Goal: Task Accomplishment & Management: Use online tool/utility

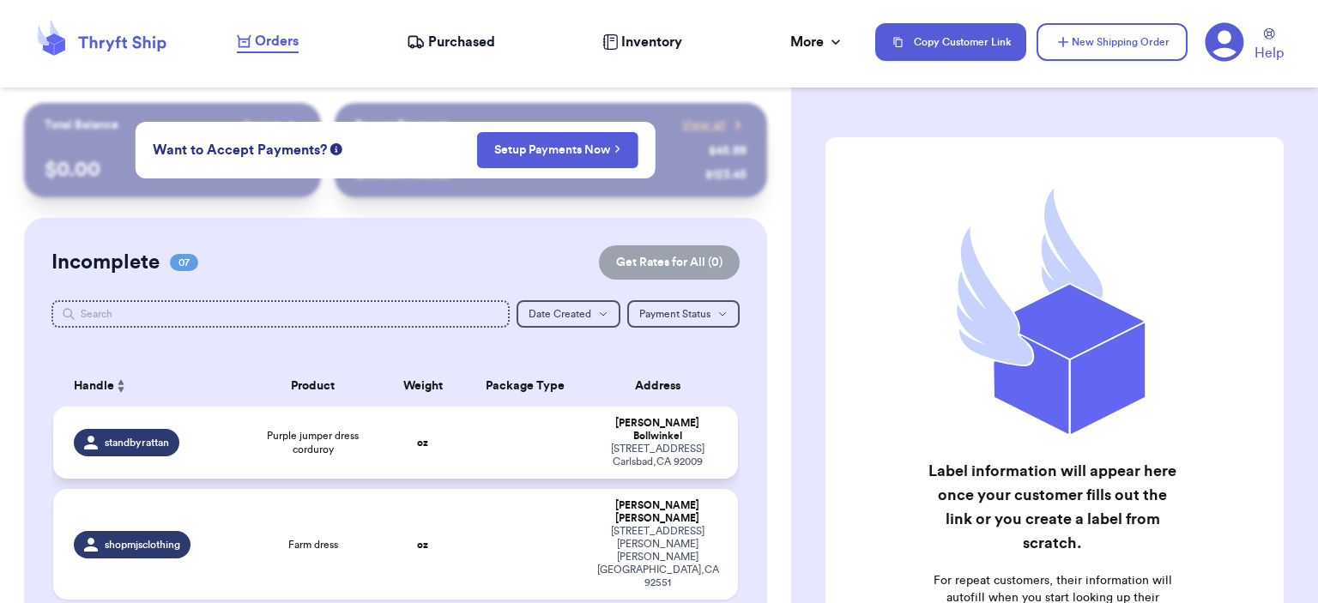
click at [331, 429] on span "Purple jumper dress corduroy" at bounding box center [313, 442] width 117 height 27
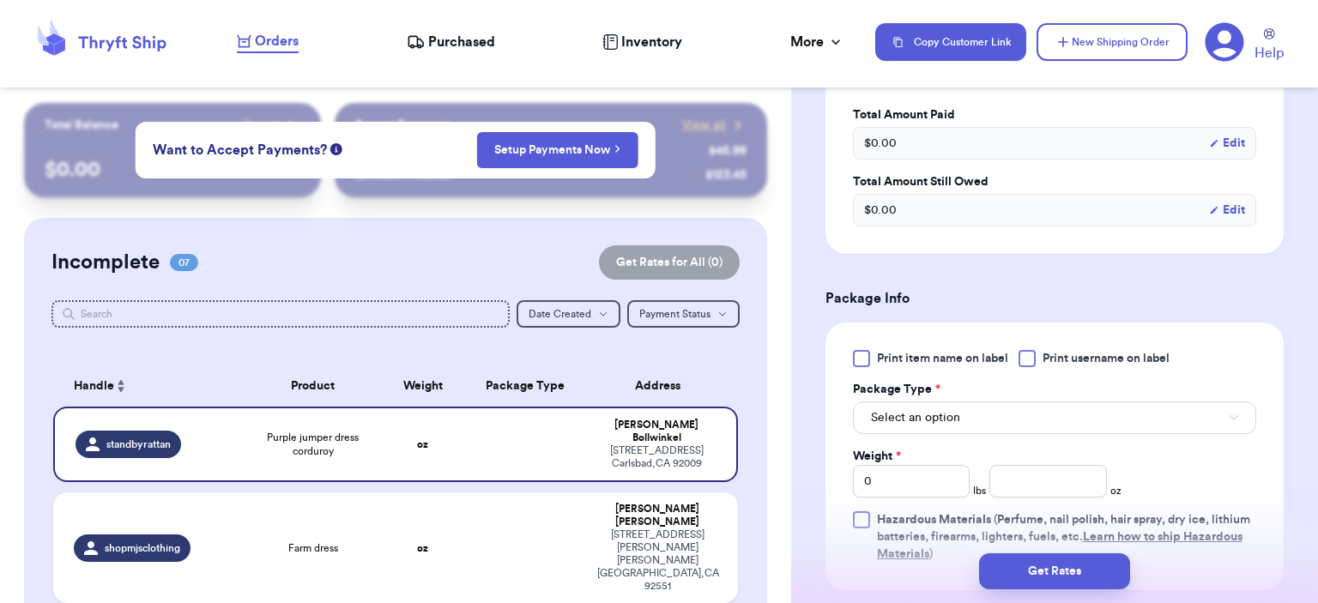
scroll to position [687, 0]
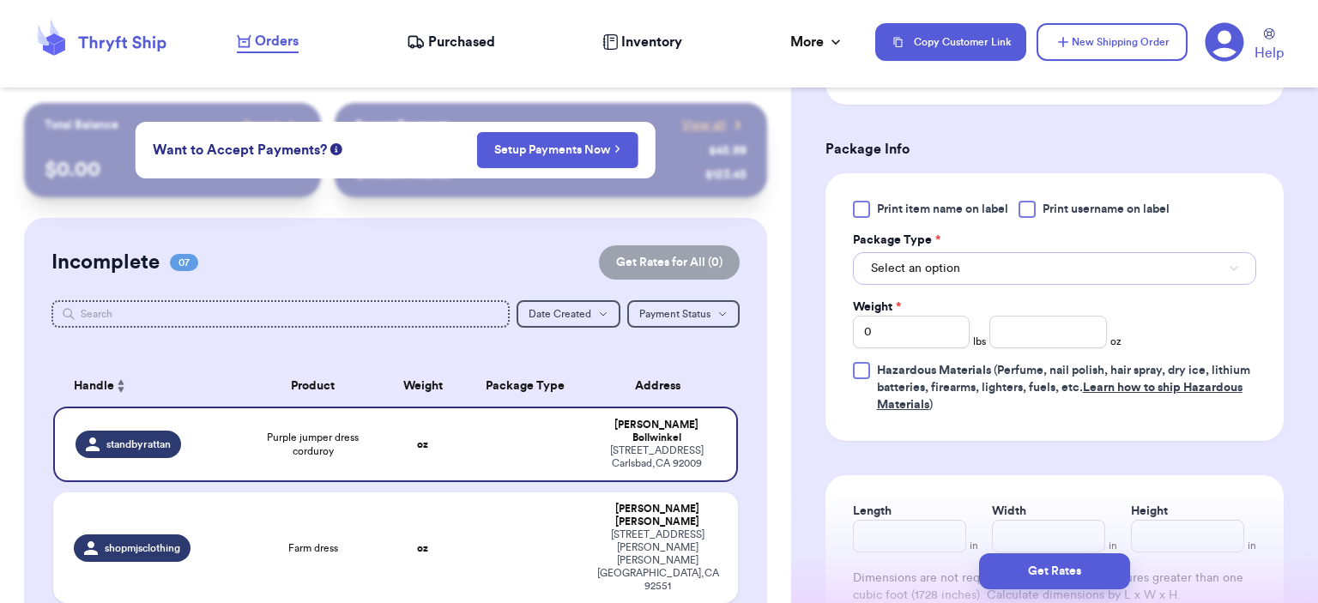
click at [1099, 272] on button "Select an option" at bounding box center [1054, 268] width 403 height 33
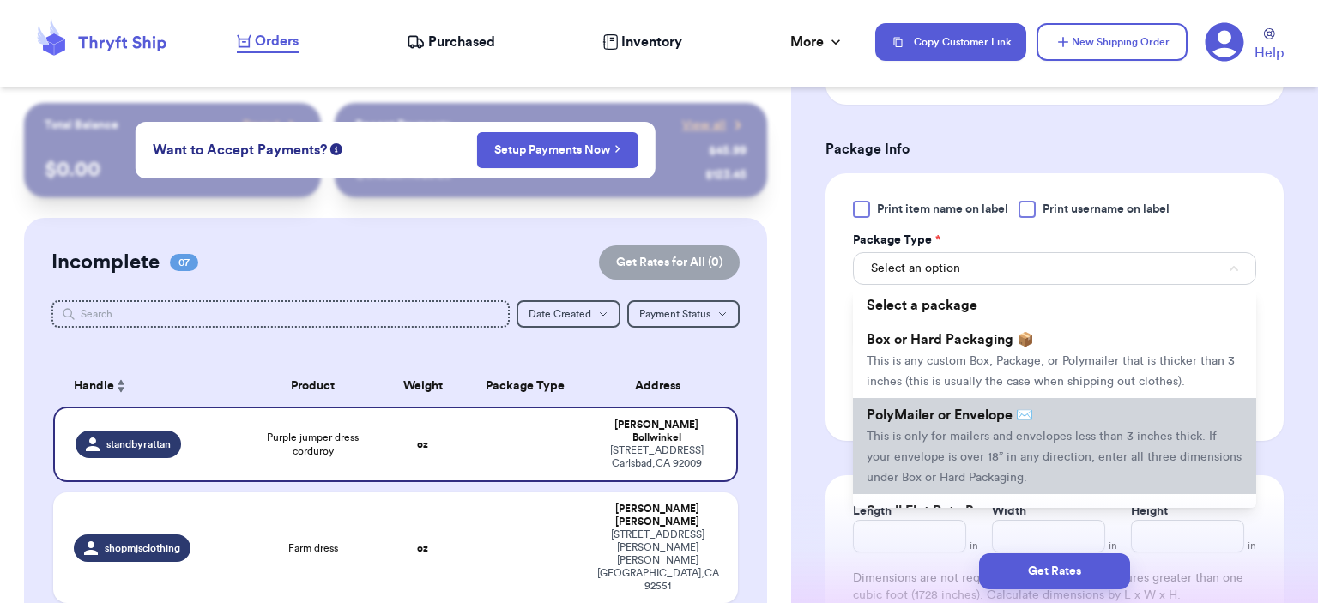
click at [1100, 403] on li "PolyMailer or Envelope ✉️ This is only for mailers and envelopes less than 3 in…" at bounding box center [1054, 446] width 403 height 96
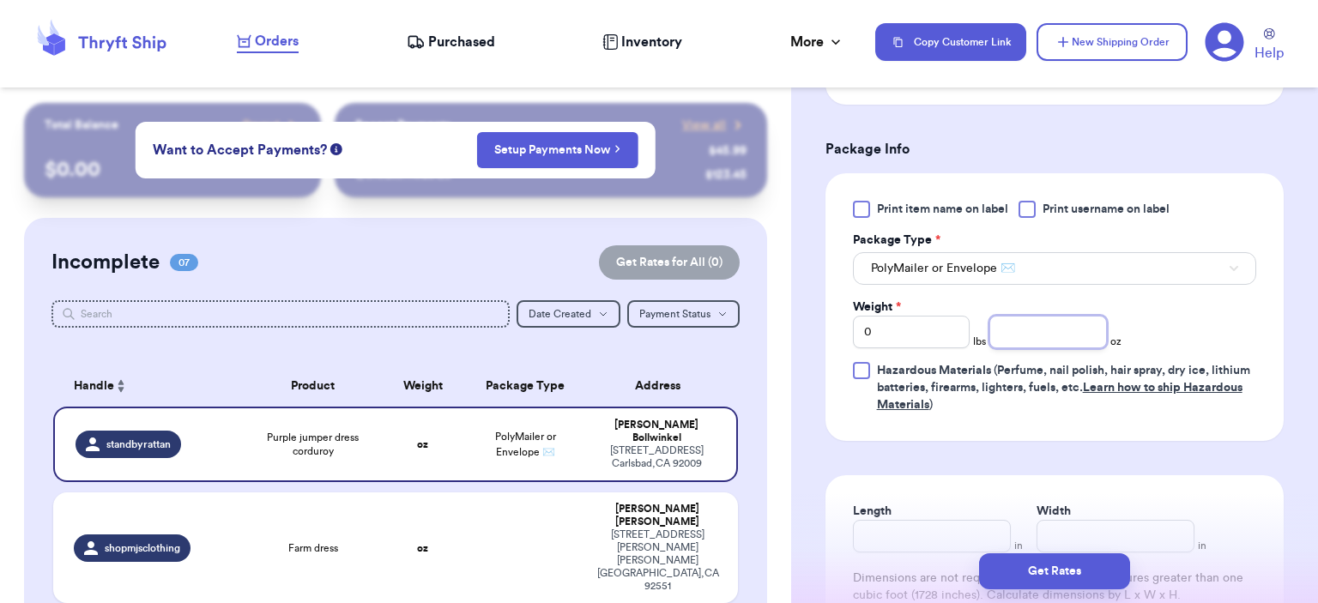
click at [1023, 342] on input "number" at bounding box center [1049, 332] width 118 height 33
type input "4"
click at [1040, 569] on button "Get Rates" at bounding box center [1054, 572] width 151 height 36
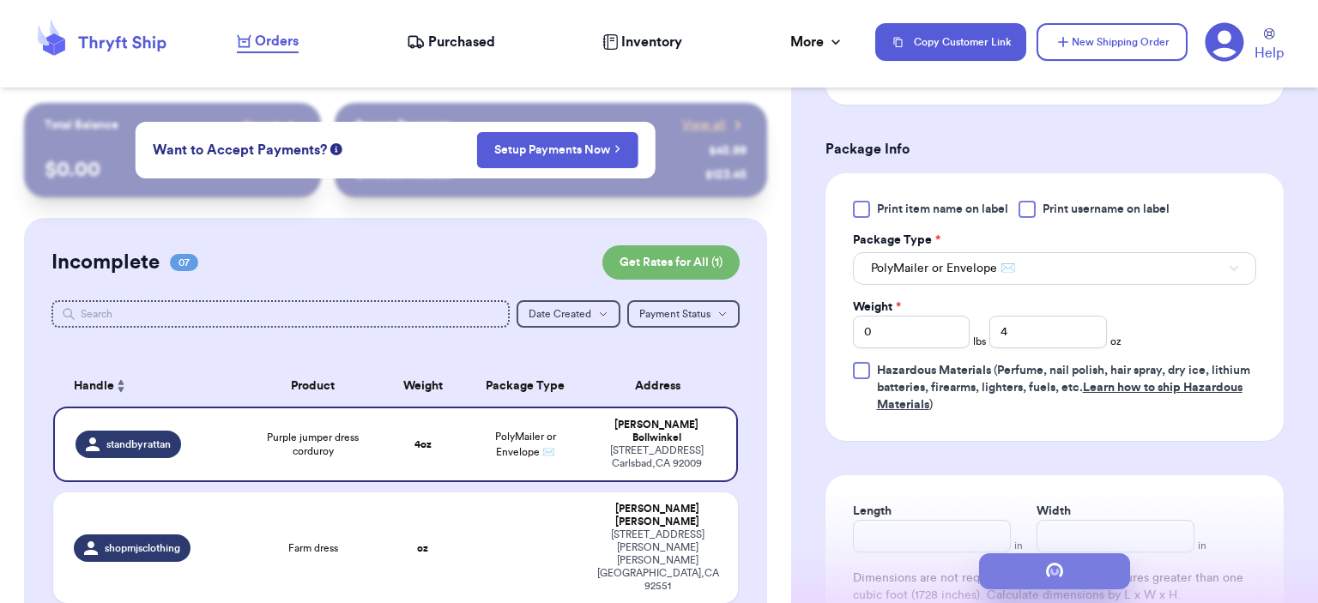
scroll to position [0, 0]
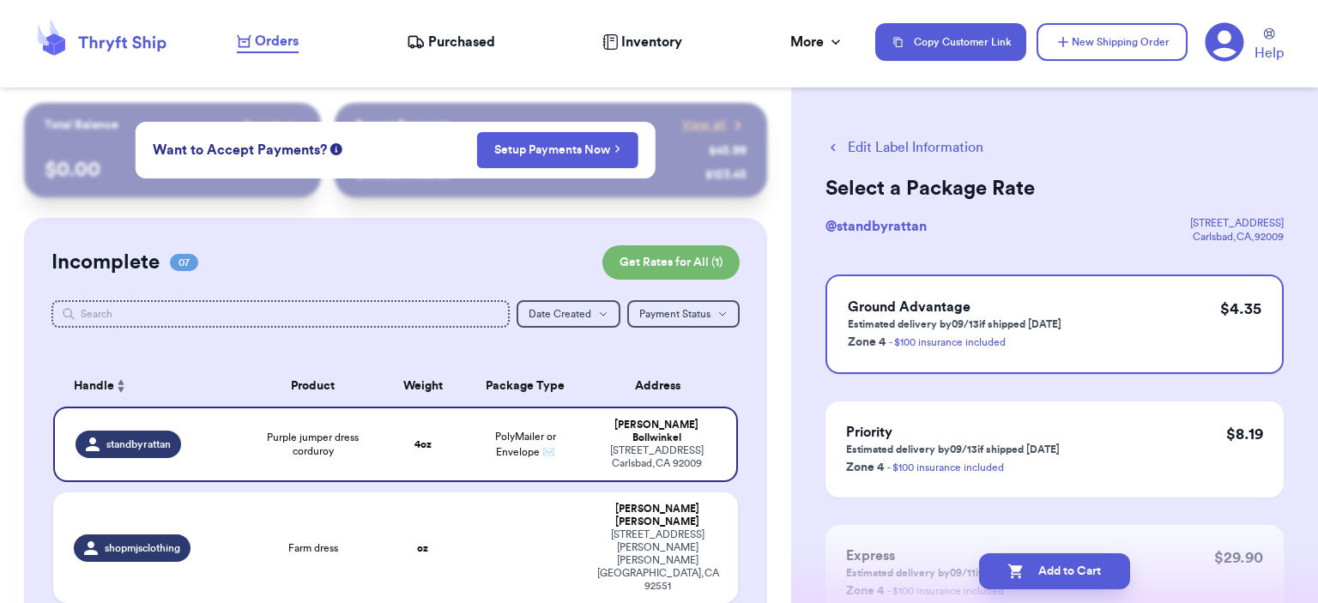
click at [1040, 569] on button "Add to Cart" at bounding box center [1054, 572] width 151 height 36
checkbox input "true"
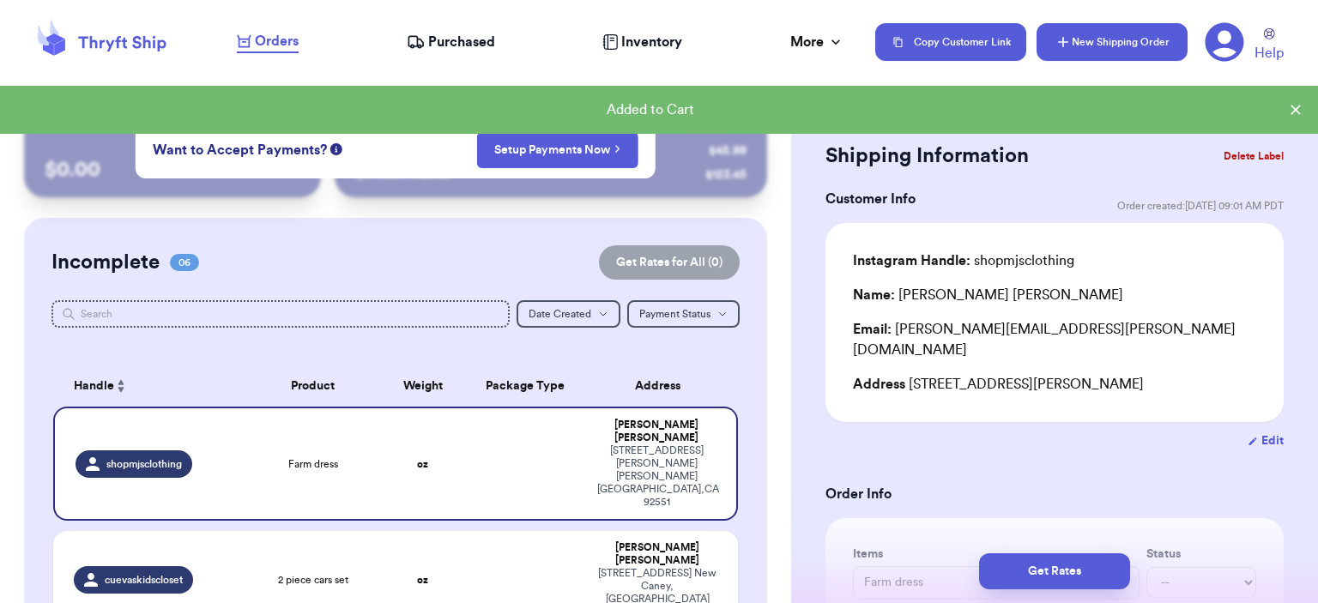
click at [1067, 51] on button "New Shipping Order" at bounding box center [1112, 42] width 151 height 38
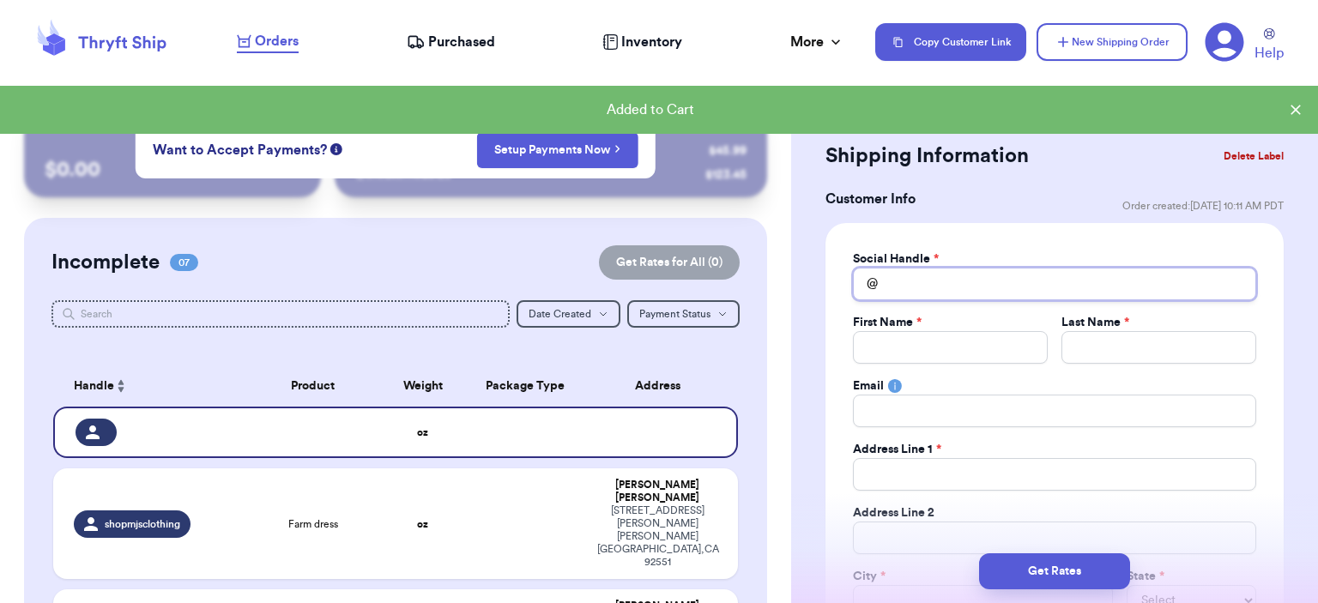
click at [982, 279] on input "Total Amount Paid" at bounding box center [1054, 284] width 403 height 33
type input "l"
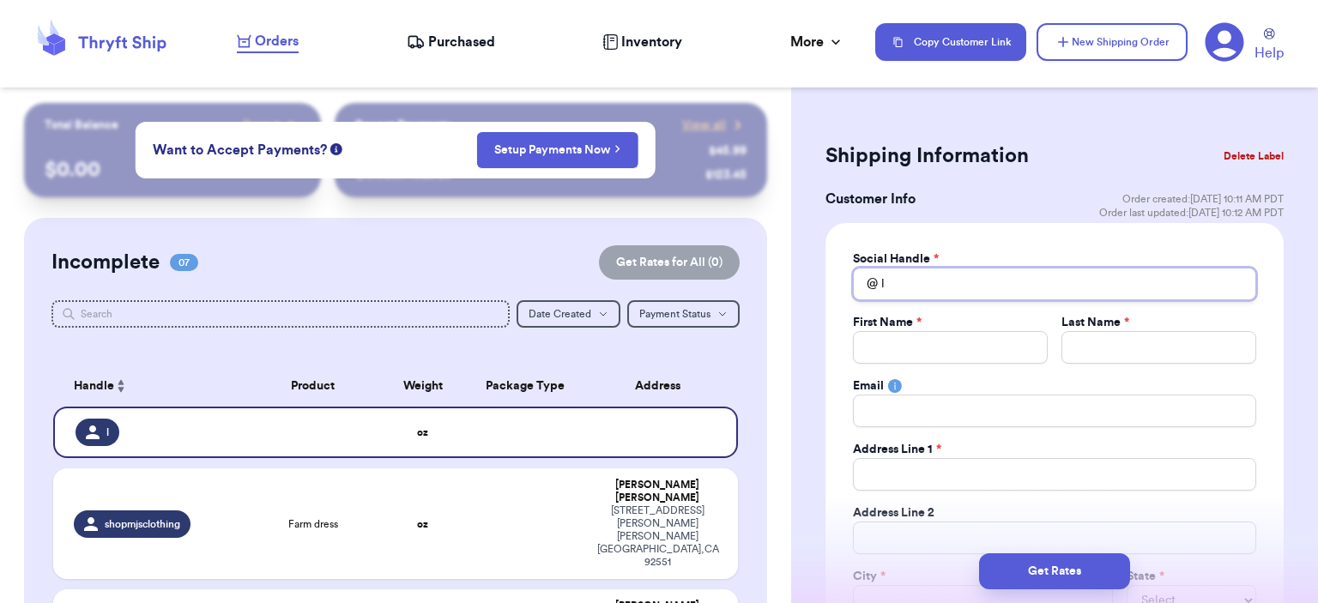
type input "li"
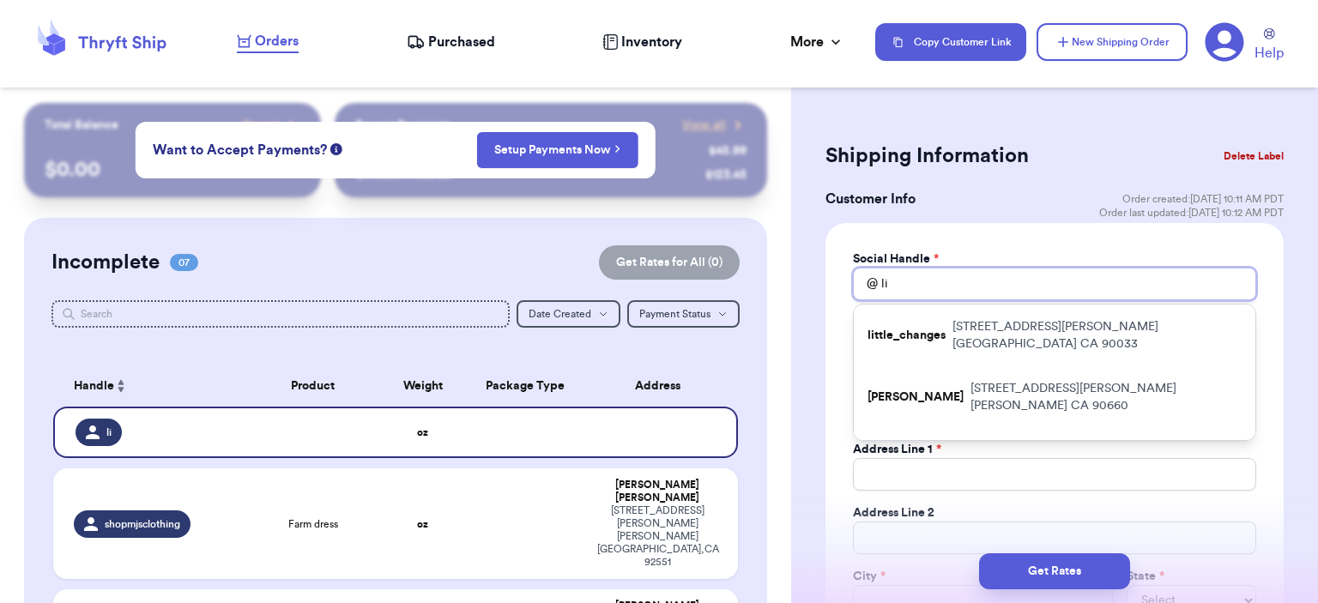
type input "lit"
type input "litt"
type input "littl"
type input "little"
type input "littlel"
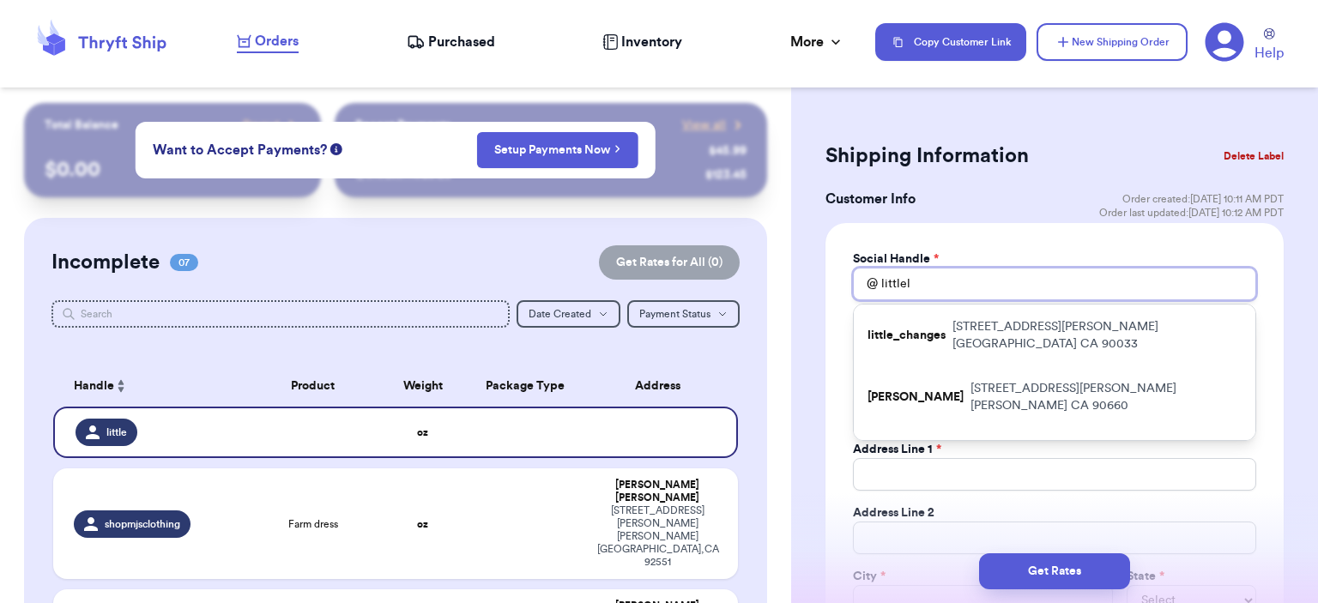
type input "littlelo"
type input "littlelov"
type input "littlelove"
type input "littleloved"
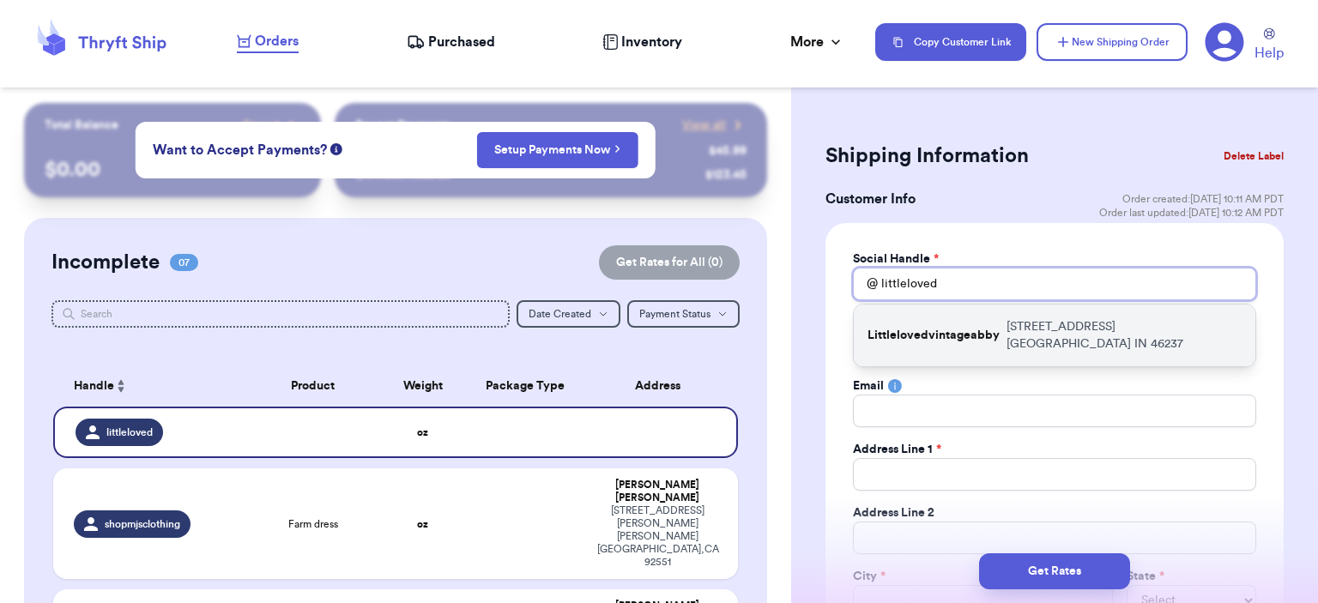
type input "littleloved"
click at [1021, 312] on div "Littlelovedvintageabby [STREET_ADDRESS]" at bounding box center [1055, 336] width 402 height 62
type input "Littlelovedvintageabby"
type input "Abby"
type input "[PERSON_NAME]"
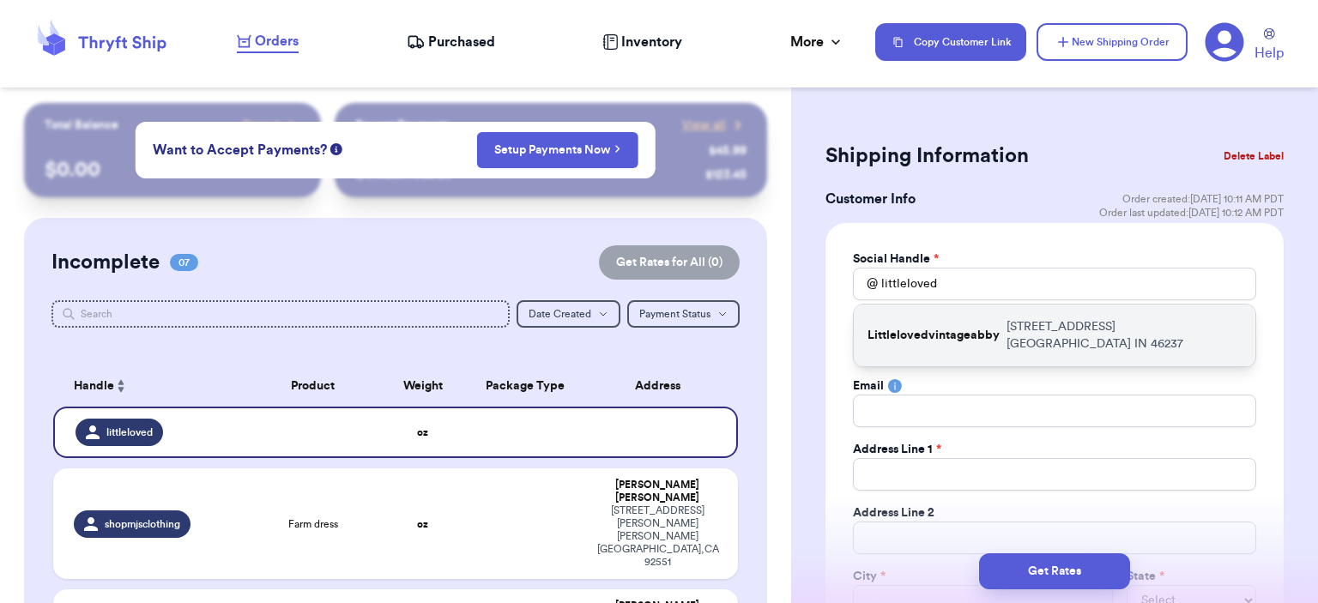
type input "[EMAIL_ADDRESS][DOMAIN_NAME]"
type input "[STREET_ADDRESS]"
type input "Apt 2B"
type input "[GEOGRAPHIC_DATA]"
select select "IN"
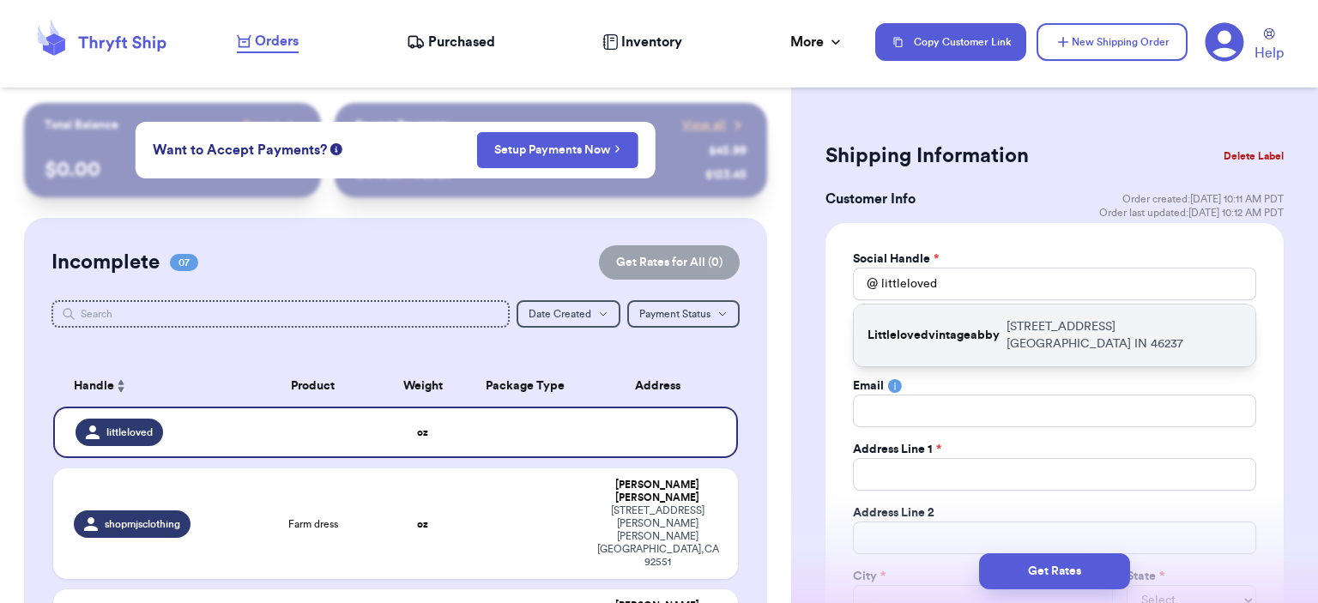
type input "46237"
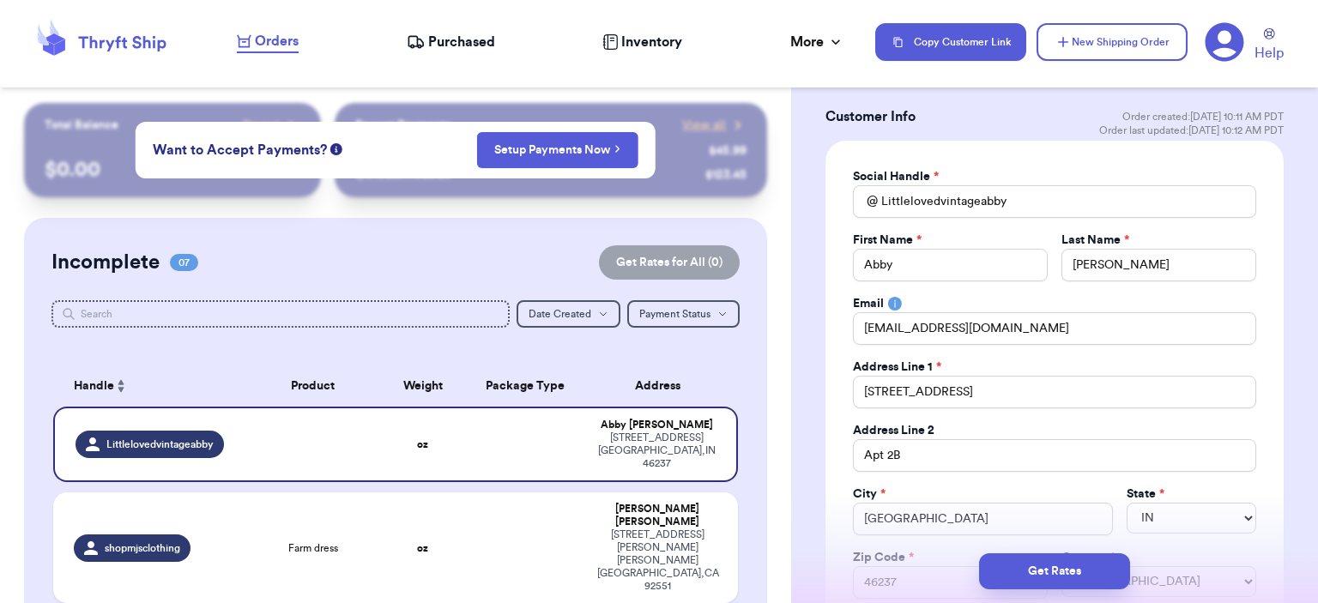
scroll to position [172, 0]
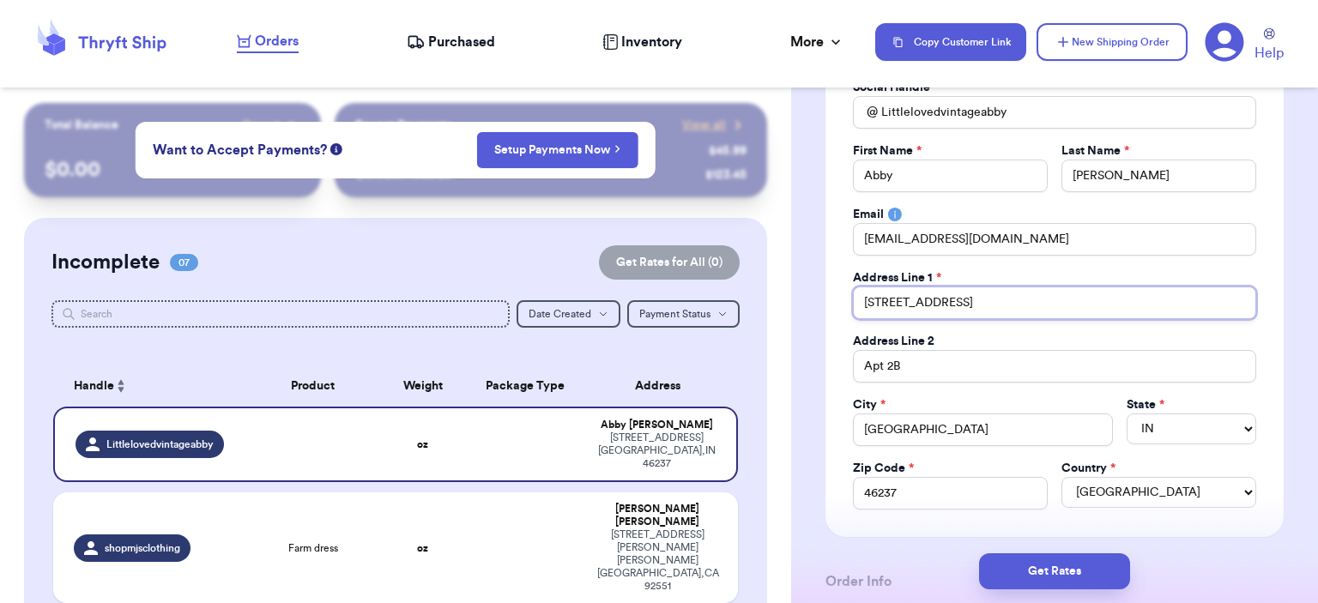
drag, startPoint x: 1003, startPoint y: 316, endPoint x: 539, endPoint y: 237, distance: 471.0
click at [539, 237] on div "Customer Link New Order Total Balance Payout $ 0.00 Recent Payments View all @ …" at bounding box center [659, 301] width 1318 height 603
type input "6"
type input "65"
type input "651"
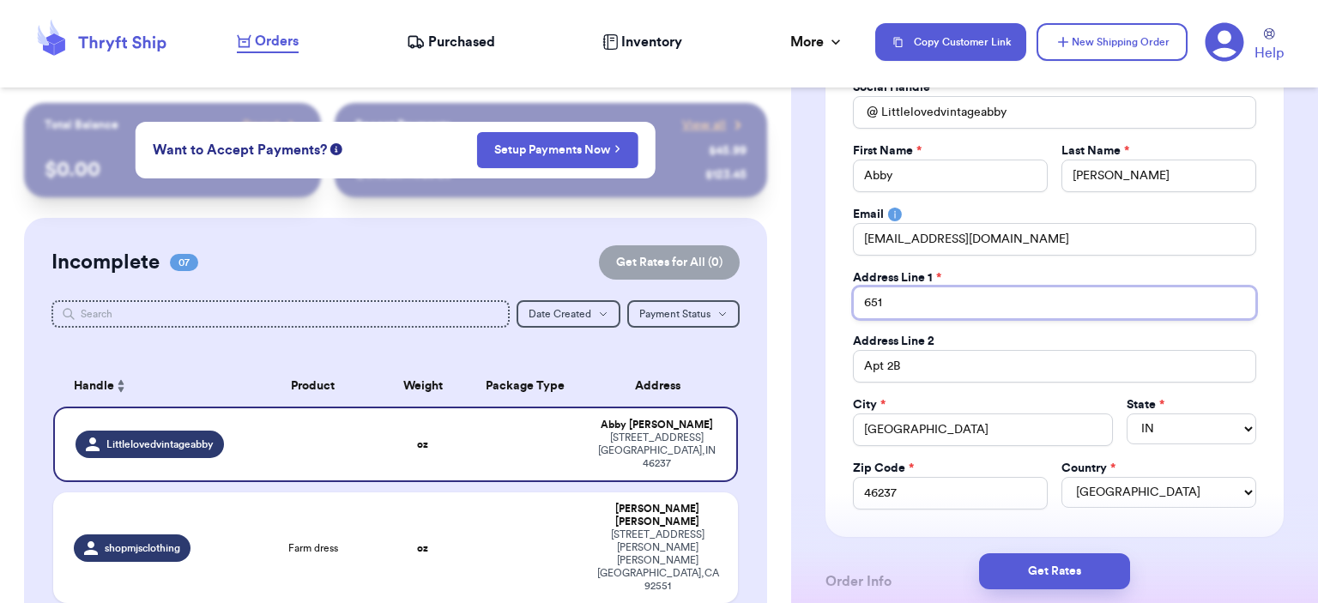
type input "6511"
type input "6511 M"
type input "6511 Ma"
type input "6511 Mag"
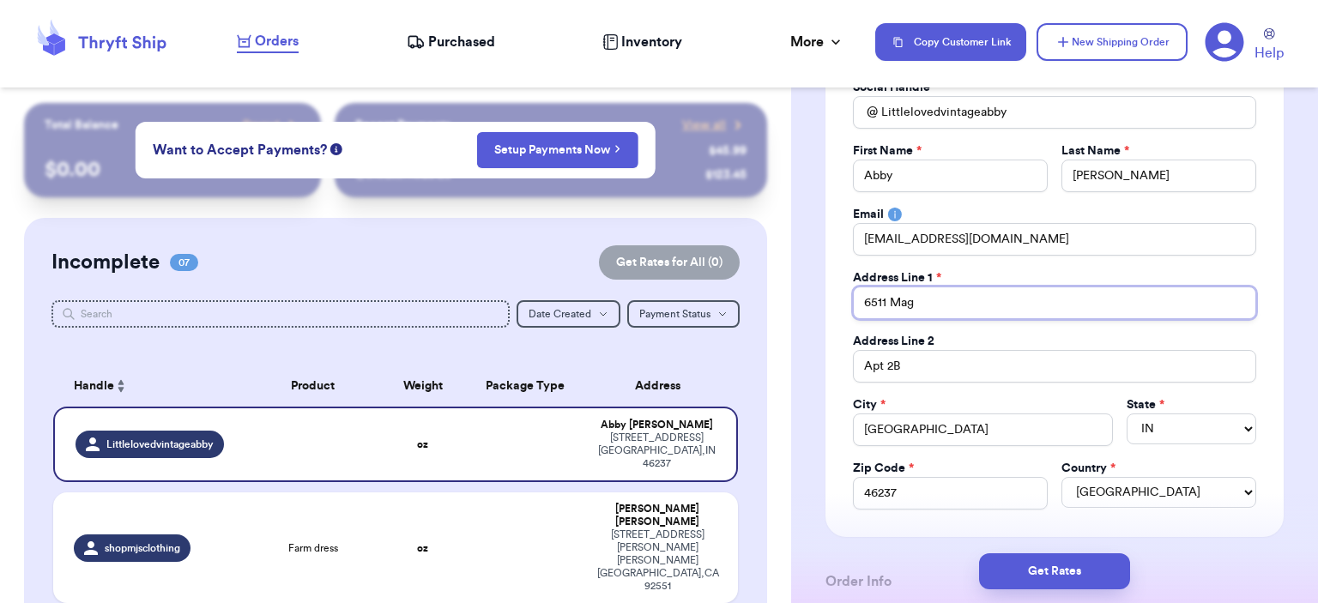
type input "6511 Magn"
type input "6511 [PERSON_NAME]"
type input "6511 Magnol"
type input "6511 [PERSON_NAME]"
type input "6511 Magnolia"
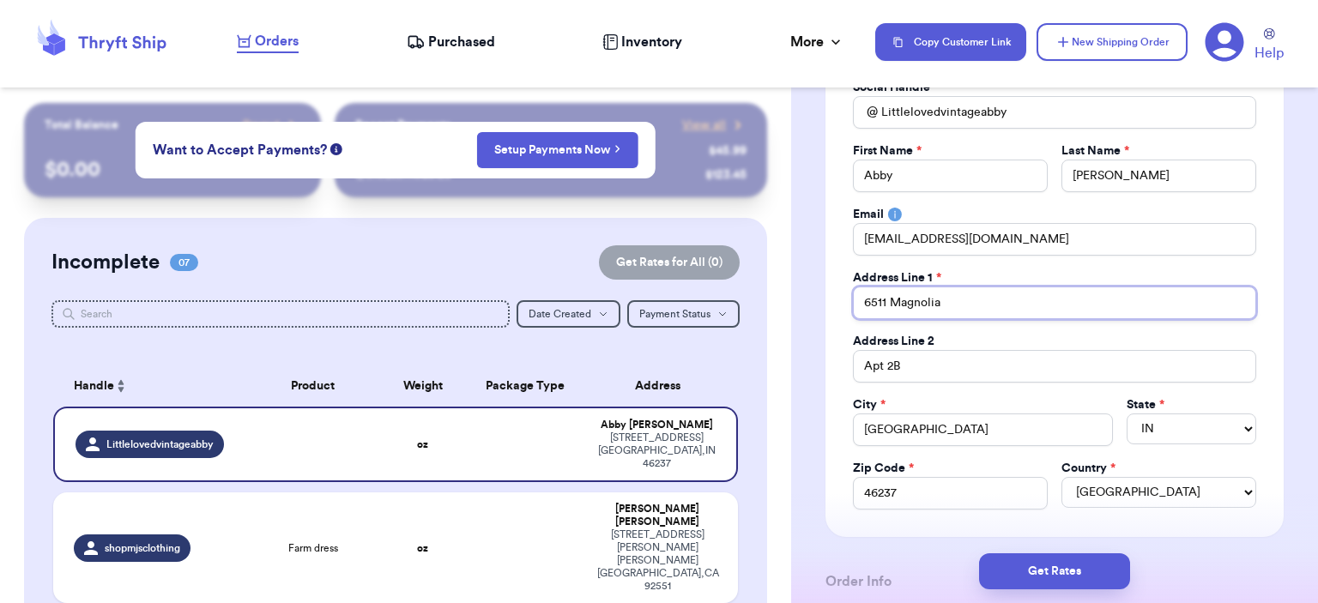
type input "6511 Magnolia"
type input "6511 Magnolia D"
type input "[STREET_ADDRESS]"
type input "6511 Magnolia Driv"
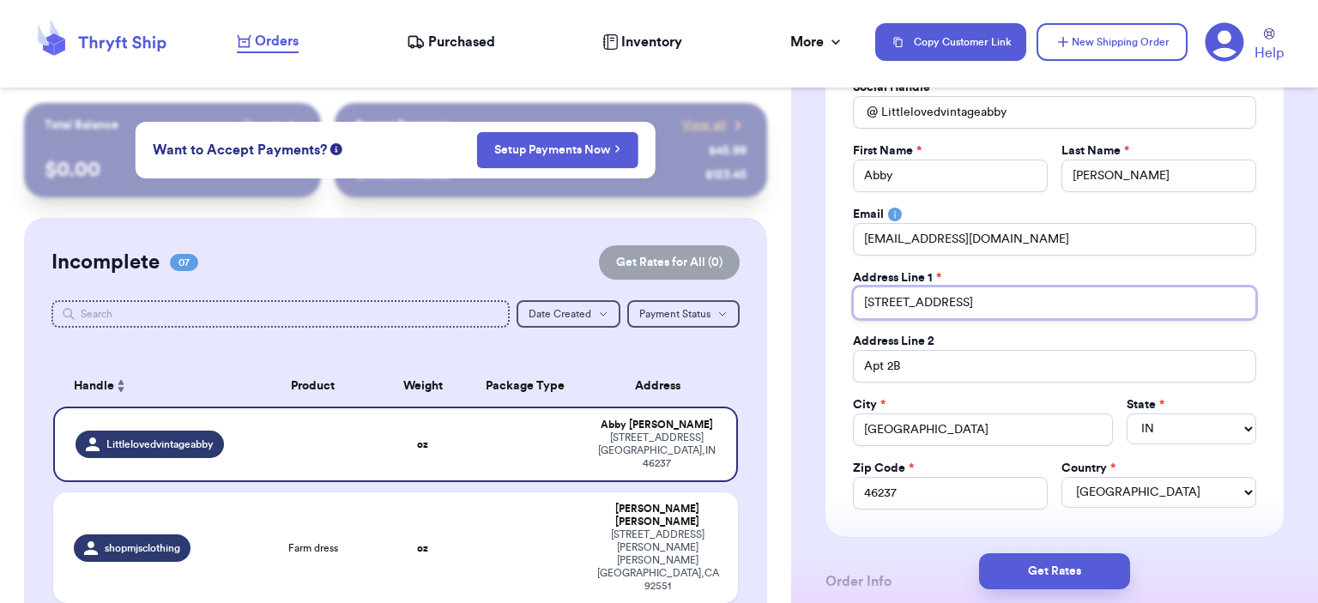
type input "[STREET_ADDRESS]"
drag, startPoint x: 974, startPoint y: 370, endPoint x: 689, endPoint y: 328, distance: 288.0
click at [698, 330] on div "Customer Link New Order Total Balance Payout $ 0.00 Recent Payments View all @ …" at bounding box center [659, 301] width 1318 height 603
type input "M"
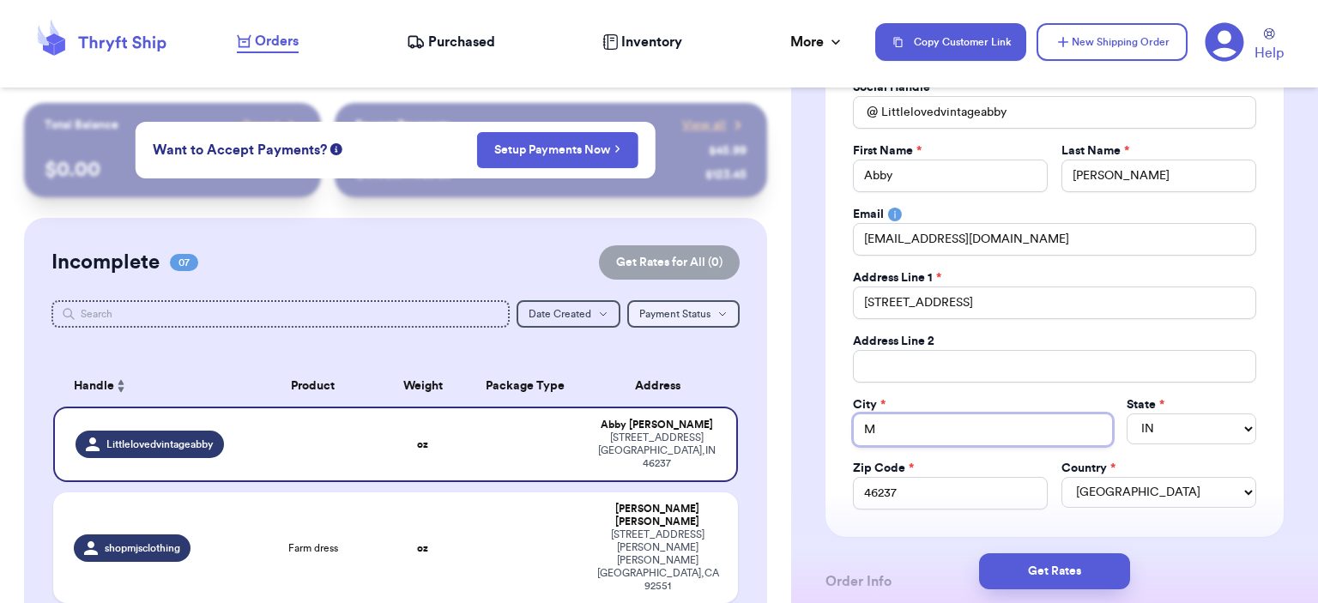
type input "Mc"
type input "Mcc"
type input "Mcco"
type input "Mccor"
type input "[PERSON_NAME]"
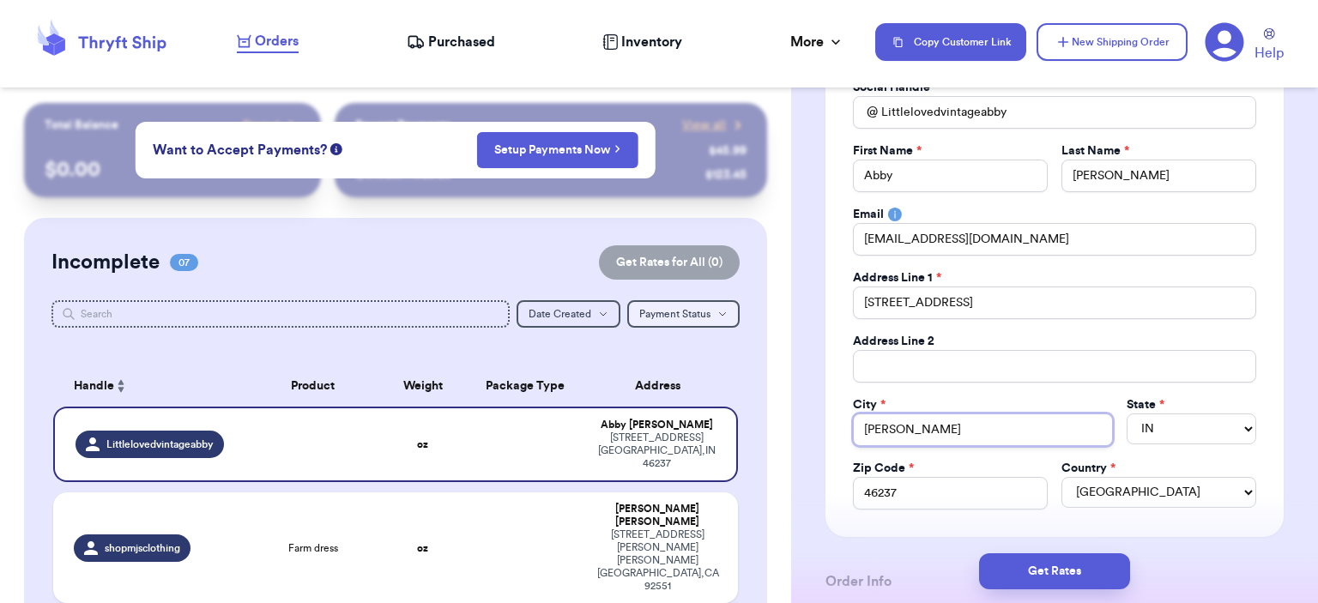
type input "Mccords"
type input "Mccordsv"
type input "Mccordsvi"
type input "Mccordsvil"
type input "Mccordsvill"
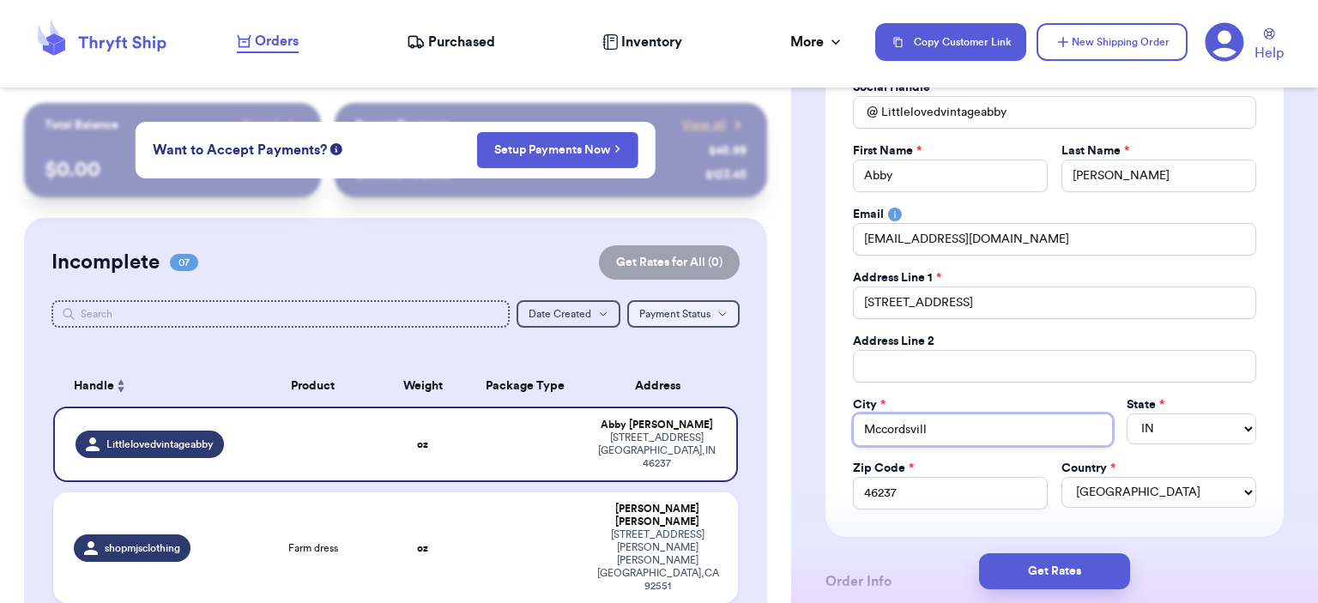
type input "Mccordsville"
type input "4"
type input "46"
type input "460"
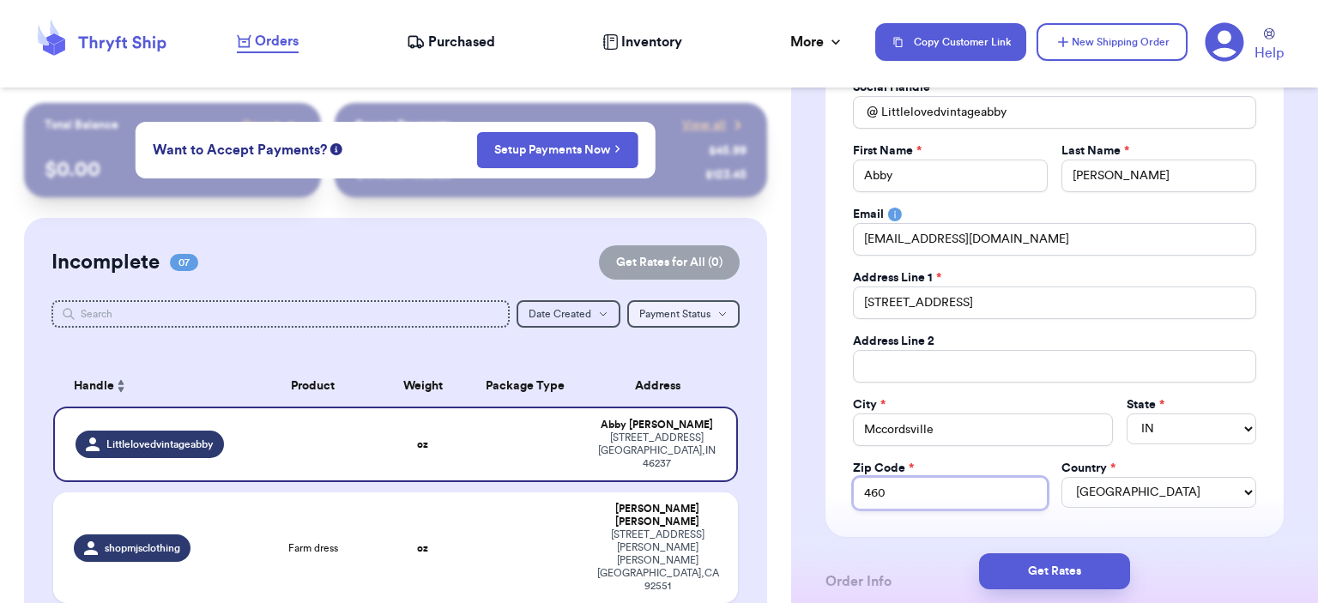
type input "4605"
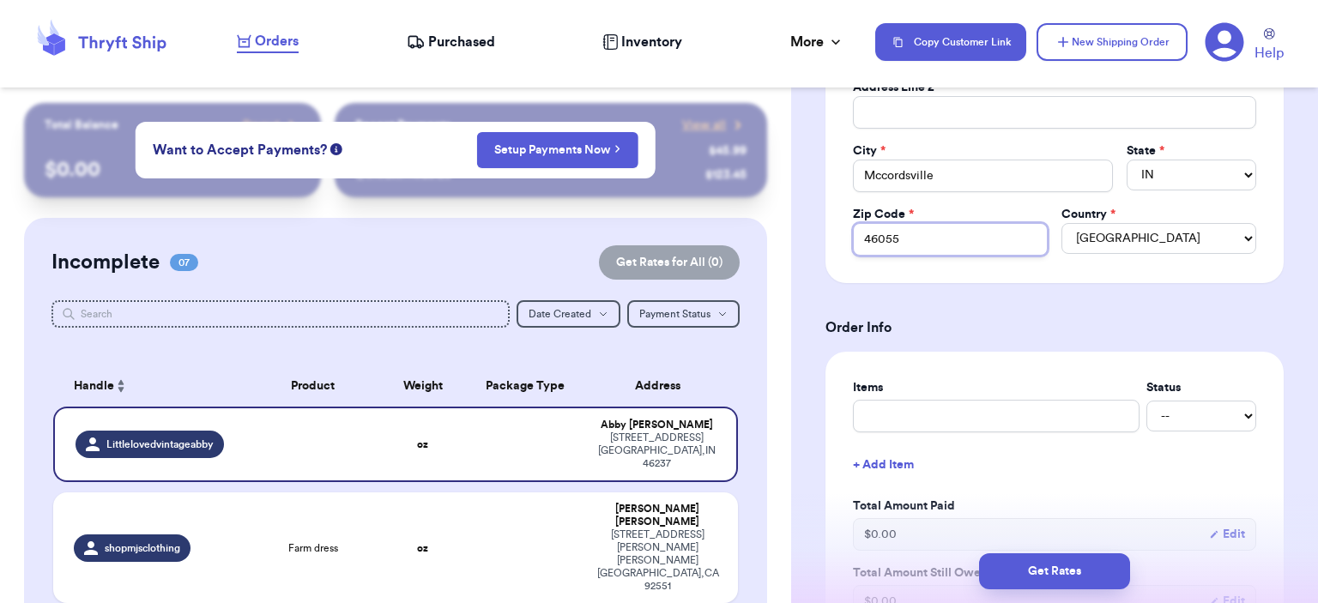
scroll to position [429, 0]
type input "46055"
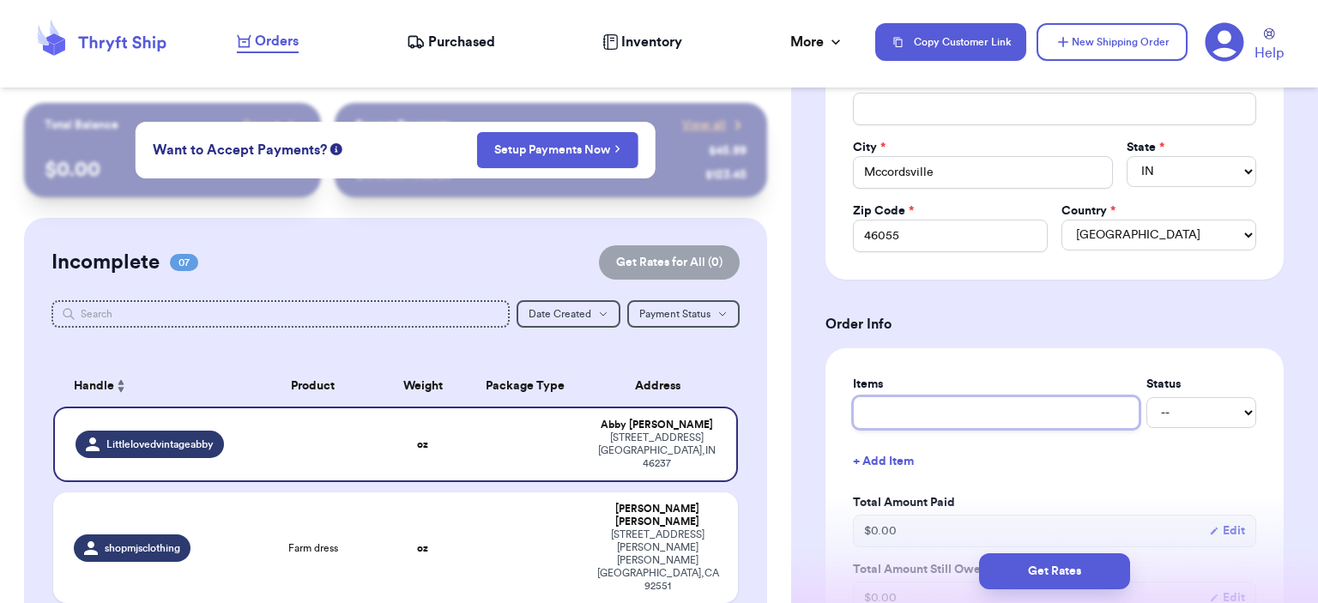
click at [1010, 413] on input "text" at bounding box center [996, 413] width 287 height 33
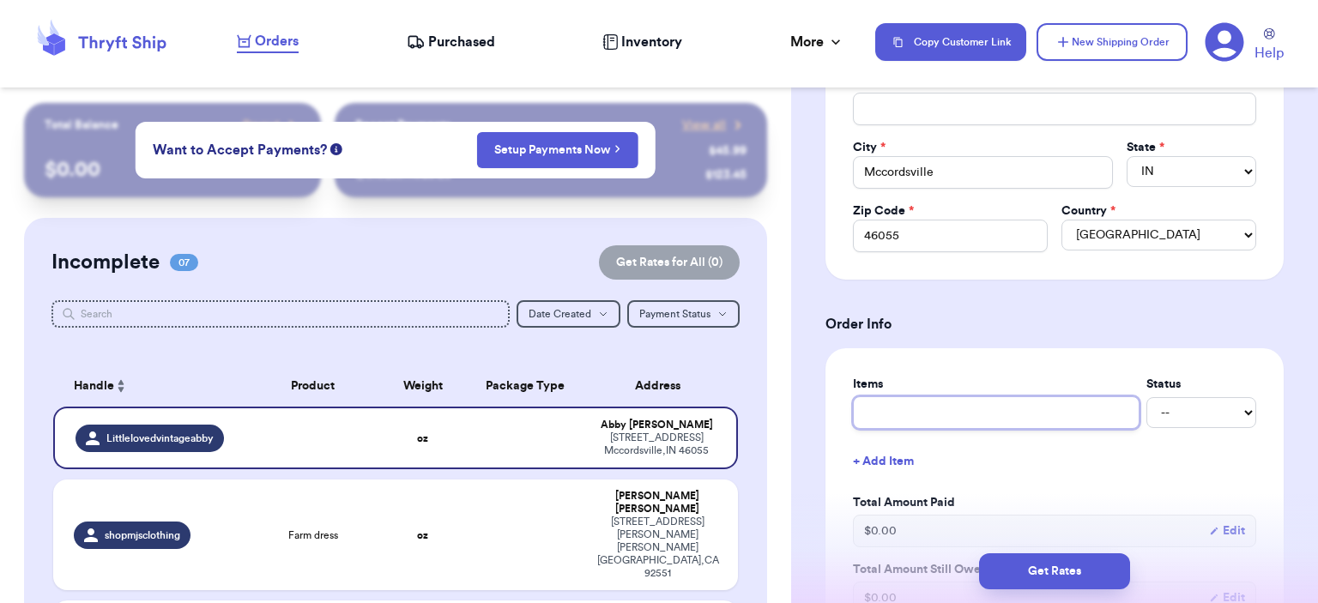
type input "bag"
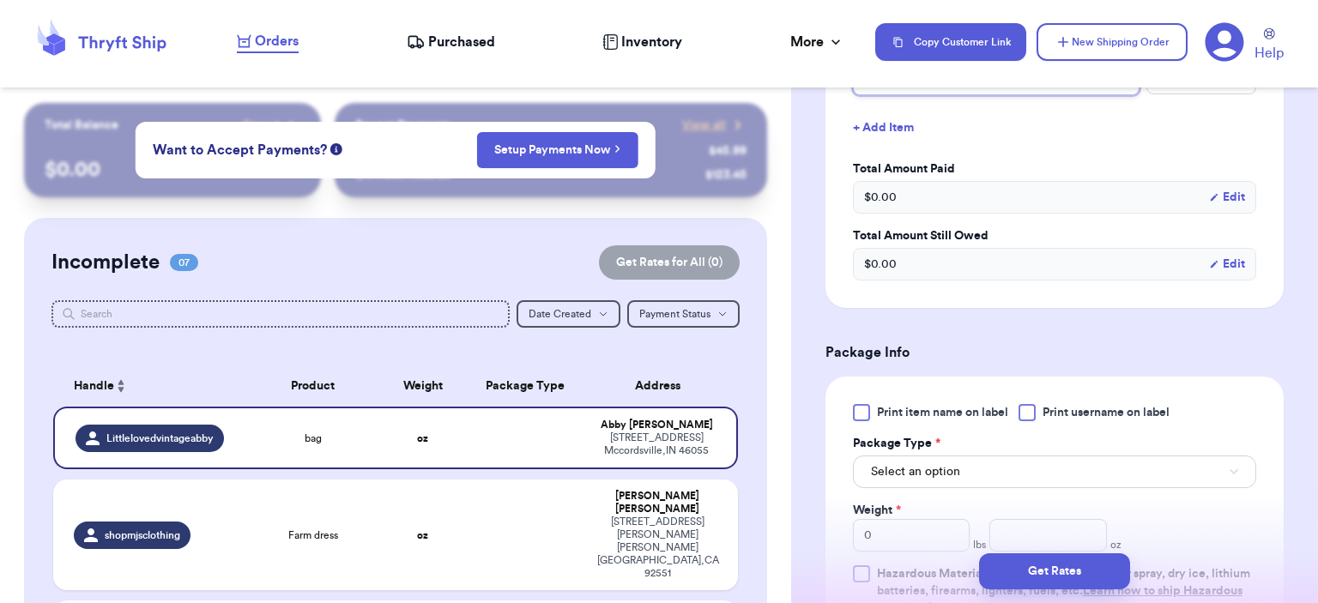
scroll to position [944, 0]
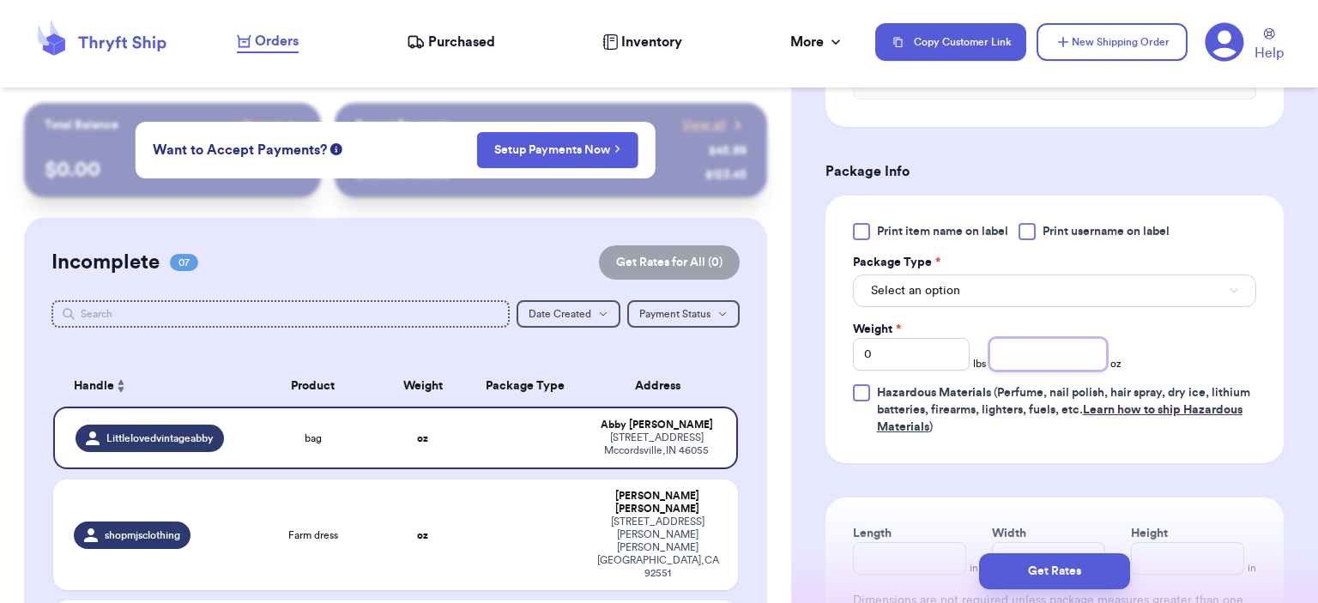
click at [1048, 339] on input "number" at bounding box center [1049, 354] width 118 height 33
type input "3"
click at [1017, 295] on button "Select an option" at bounding box center [1054, 291] width 403 height 33
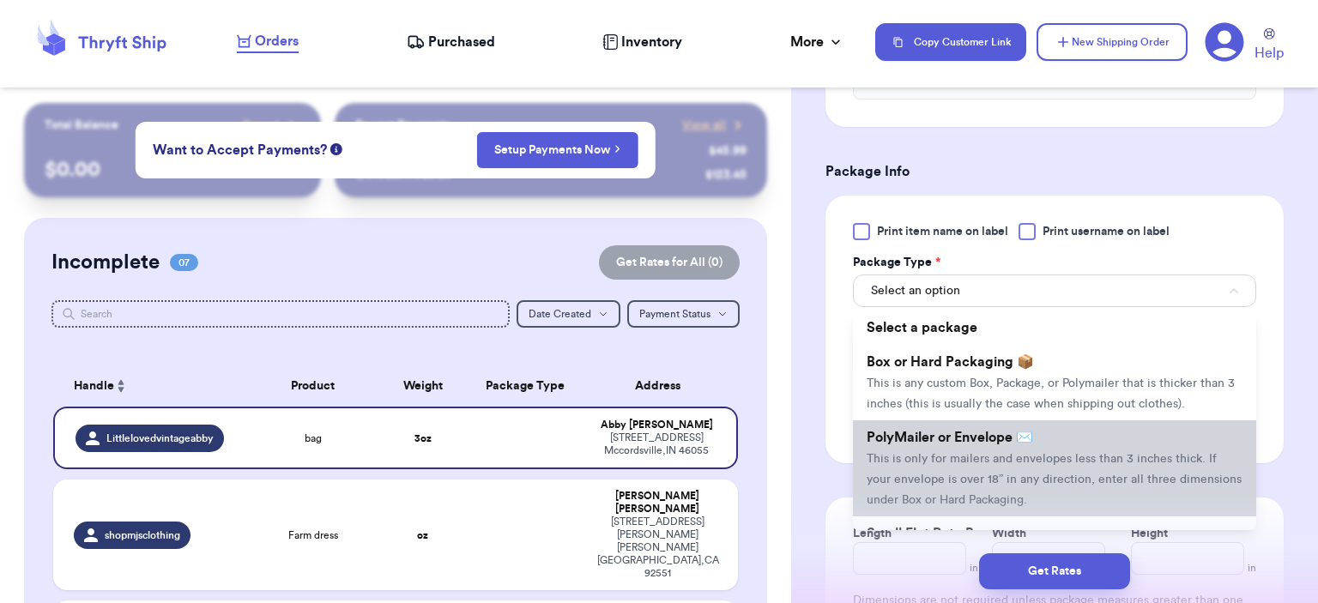
click at [1019, 432] on span "PolyMailer or Envelope ✉️" at bounding box center [950, 438] width 167 height 14
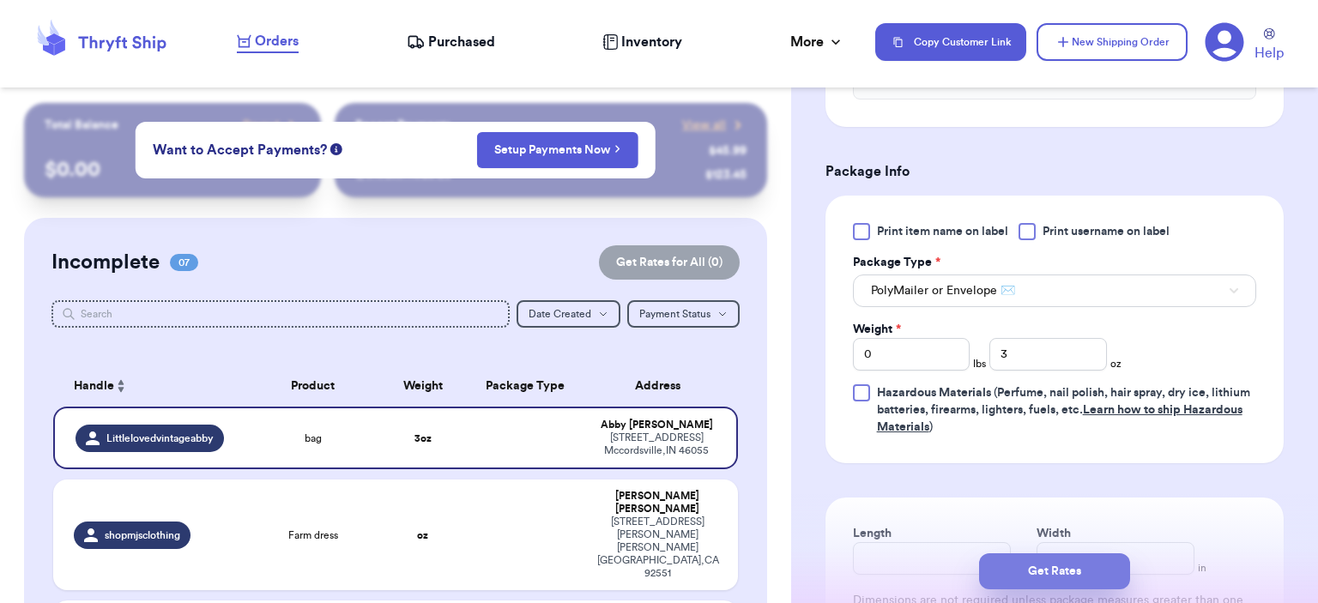
click at [1053, 560] on button "Get Rates" at bounding box center [1054, 572] width 151 height 36
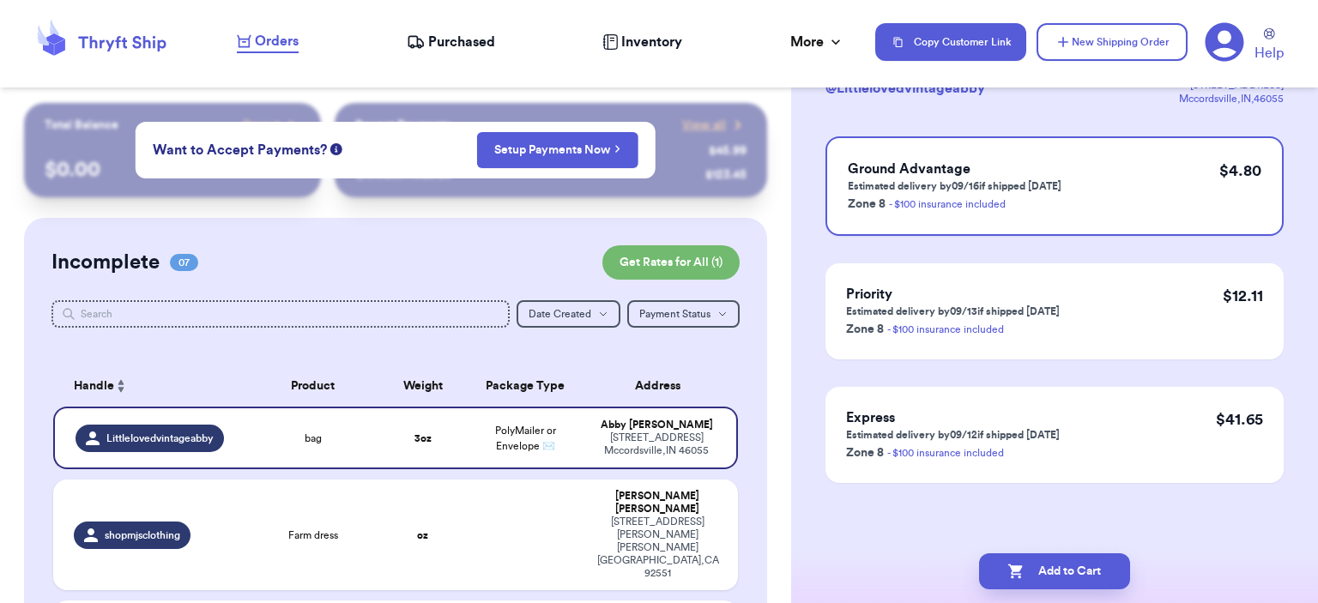
scroll to position [0, 0]
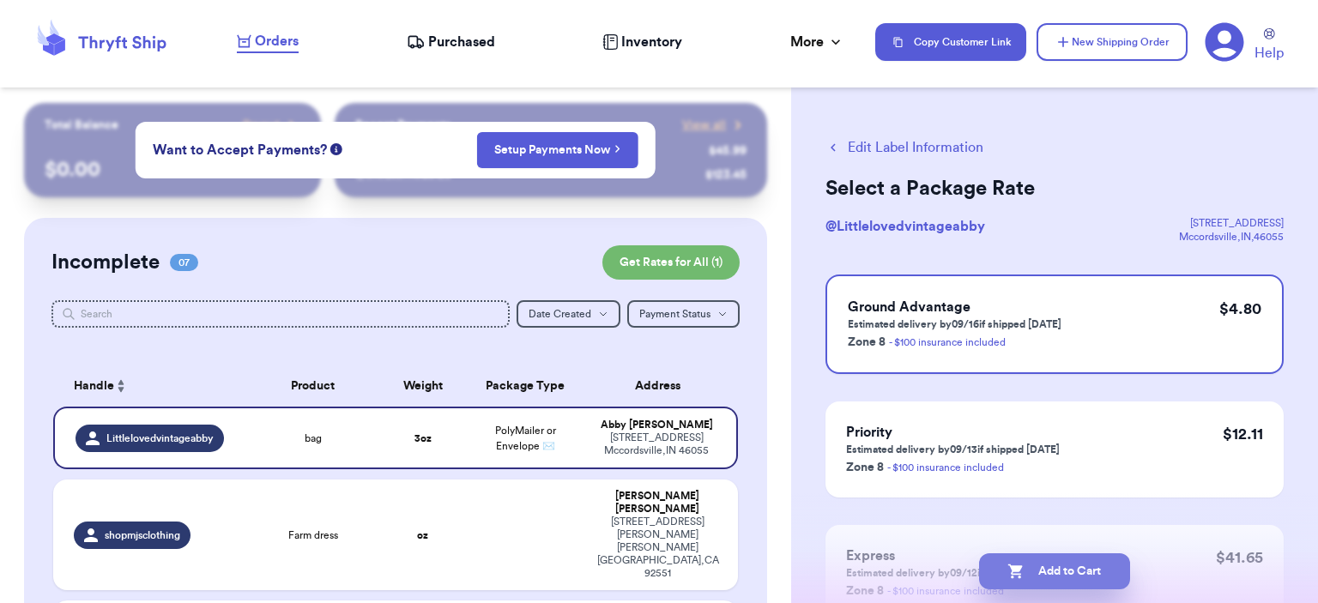
click at [1052, 555] on button "Add to Cart" at bounding box center [1054, 572] width 151 height 36
checkbox input "true"
